Goal: Task Accomplishment & Management: Manage account settings

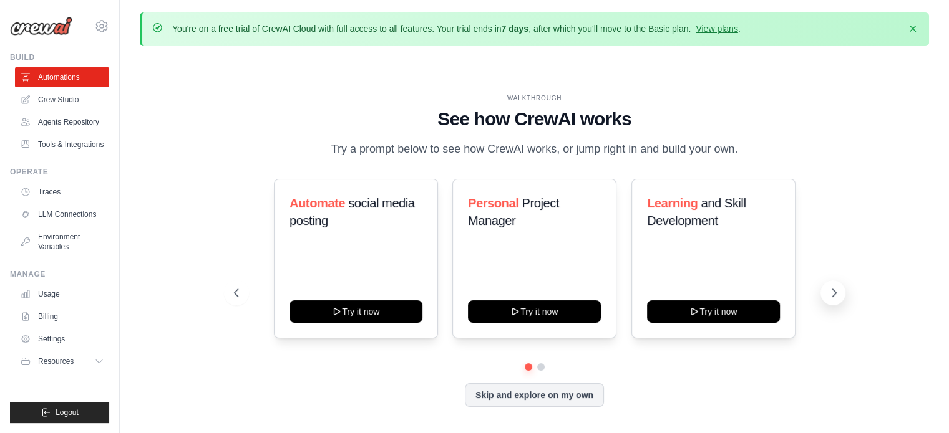
click at [825, 294] on button at bounding box center [832, 293] width 25 height 25
click at [231, 291] on icon at bounding box center [235, 293] width 12 height 12
click at [821, 294] on button at bounding box center [832, 293] width 25 height 25
click at [726, 32] on link "View plans" at bounding box center [716, 29] width 42 height 10
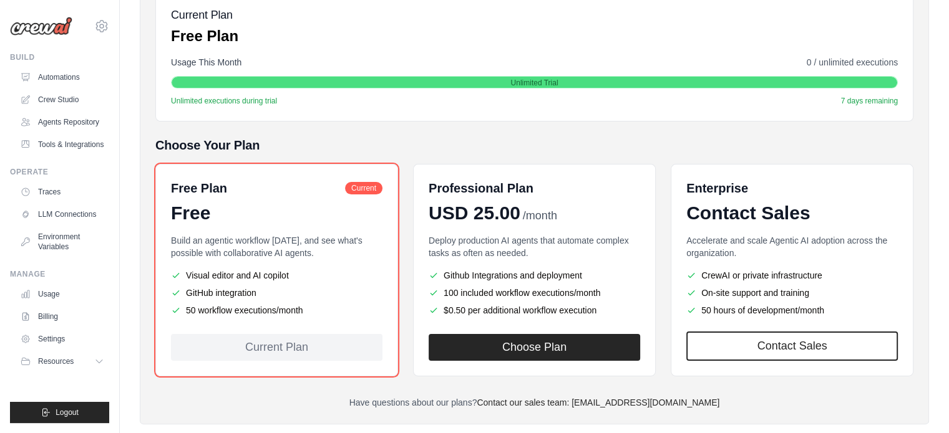
scroll to position [197, 0]
